Goal: Find specific page/section: Find specific page/section

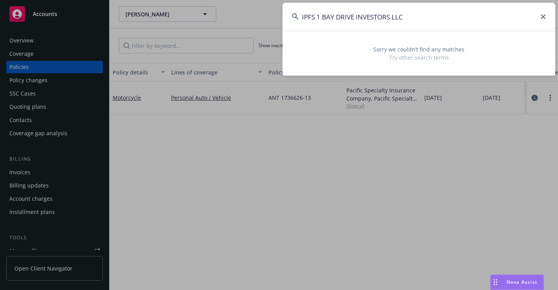
click at [291, 18] on input "IPFS 1 BAY DRIVE INVESTORS LLC" at bounding box center [419, 17] width 273 height 28
drag, startPoint x: 406, startPoint y: 19, endPoint x: 294, endPoint y: 28, distance: 112.7
click at [294, 28] on input "IPFS 1 BAY DRIVE INVESTORS LLC" at bounding box center [419, 17] width 273 height 28
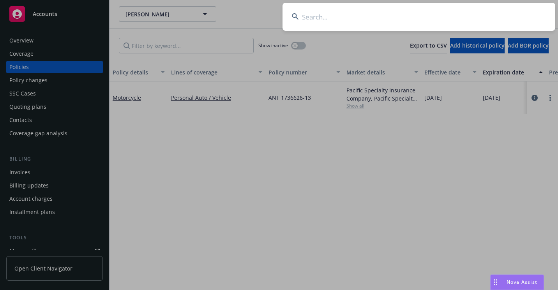
click at [306, 18] on input at bounding box center [419, 17] width 273 height 28
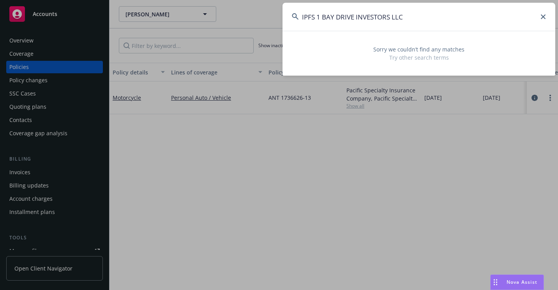
drag, startPoint x: 415, startPoint y: 14, endPoint x: 279, endPoint y: 26, distance: 137.0
click at [279, 26] on div "IPFS 1 BAY DRIVE INVESTORS LLC Sorry we couldn’t find any matches Try other sea…" at bounding box center [279, 145] width 558 height 290
paste input "*D50347"
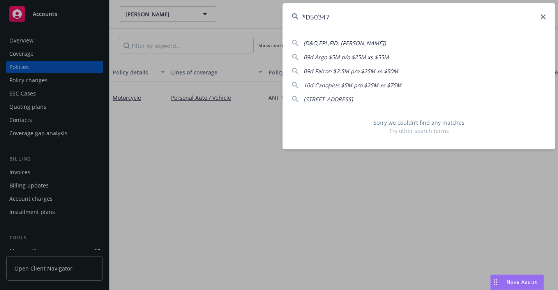
drag, startPoint x: 307, startPoint y: 19, endPoint x: 310, endPoint y: 28, distance: 9.0
click at [308, 19] on input "*D50347" at bounding box center [419, 17] width 273 height 28
click at [301, 19] on input "D50347" at bounding box center [419, 17] width 273 height 28
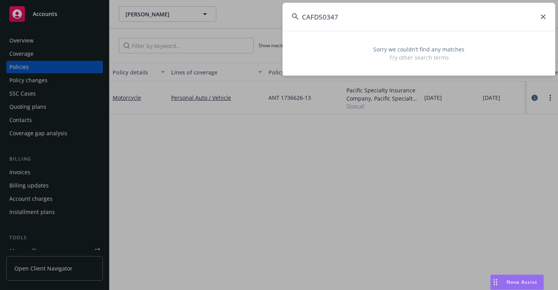
drag, startPoint x: 338, startPoint y: 19, endPoint x: 300, endPoint y: 22, distance: 38.0
click at [300, 22] on input "CAFD50347" at bounding box center [419, 17] width 273 height 28
click at [364, 22] on input "CAFD50347" at bounding box center [419, 17] width 273 height 28
drag, startPoint x: 363, startPoint y: 21, endPoint x: 297, endPoint y: 24, distance: 66.3
click at [297, 24] on input "CAFD50347" at bounding box center [419, 17] width 273 height 28
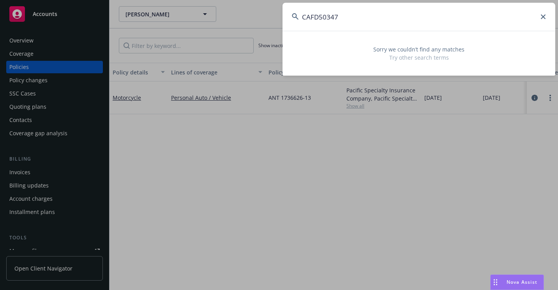
paste input "[PERSON_NAME]"
type input "[PERSON_NAME]"
